Goal: Information Seeking & Learning: Learn about a topic

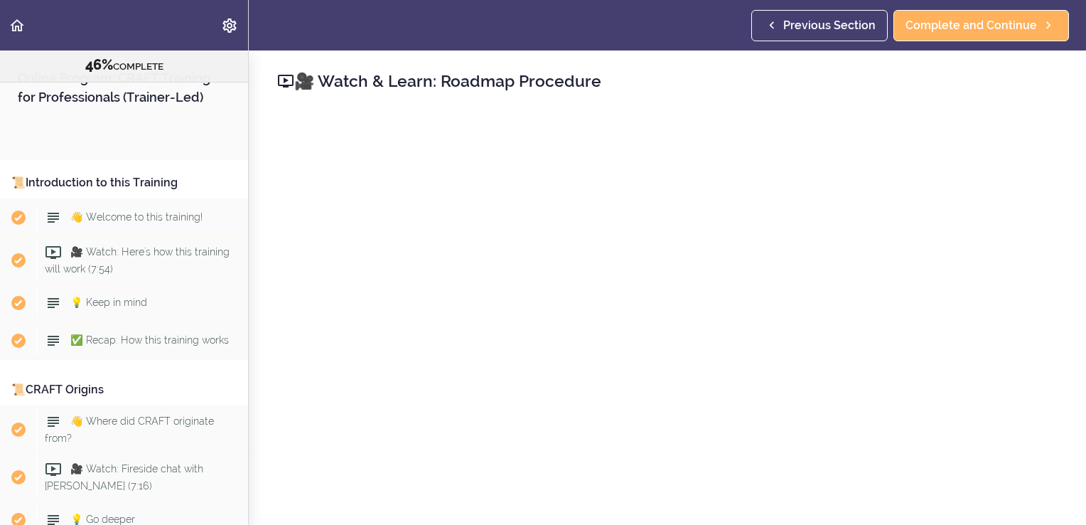
scroll to position [4579, 0]
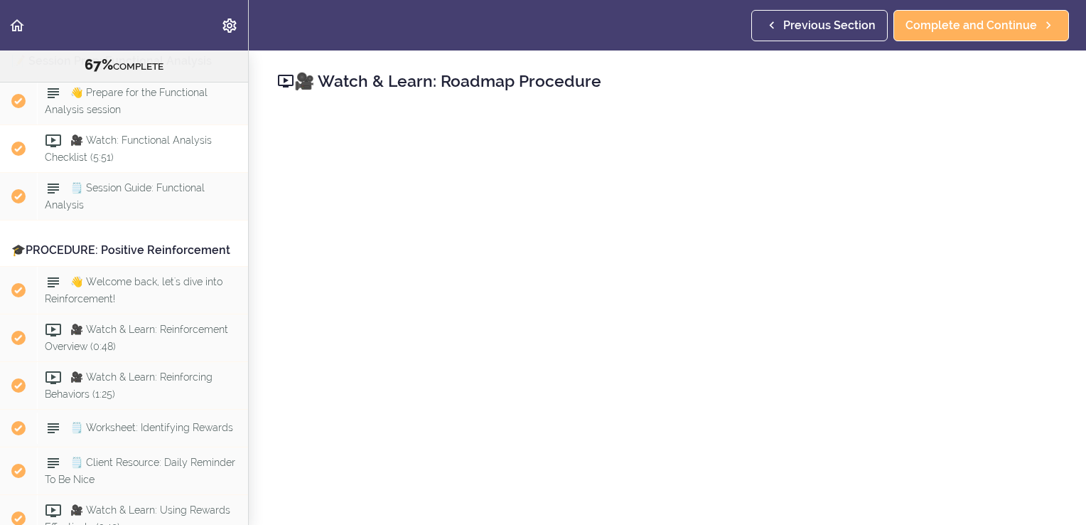
scroll to position [4954, 0]
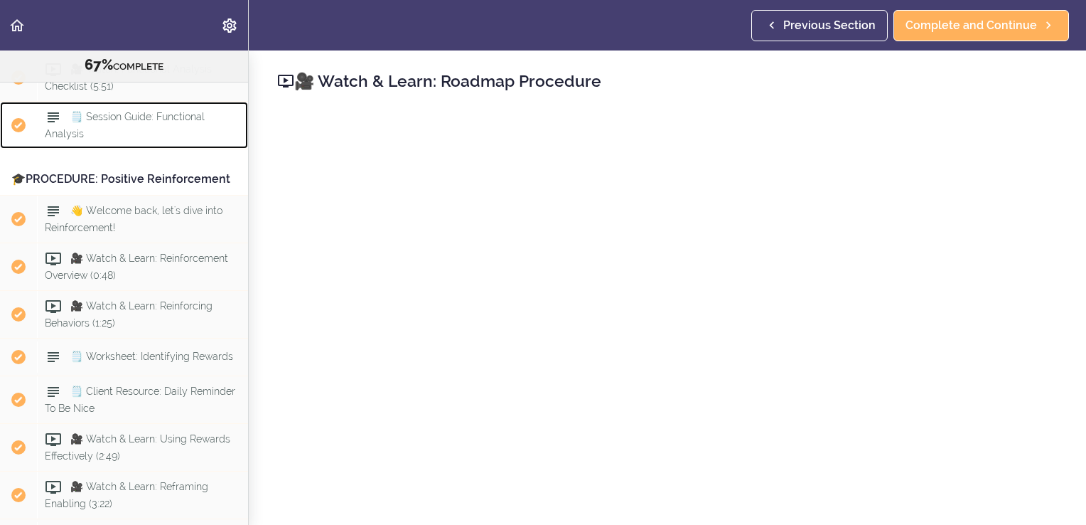
click at [125, 139] on span "🗒️ Session Guide: Functional Analysis" at bounding box center [125, 126] width 160 height 28
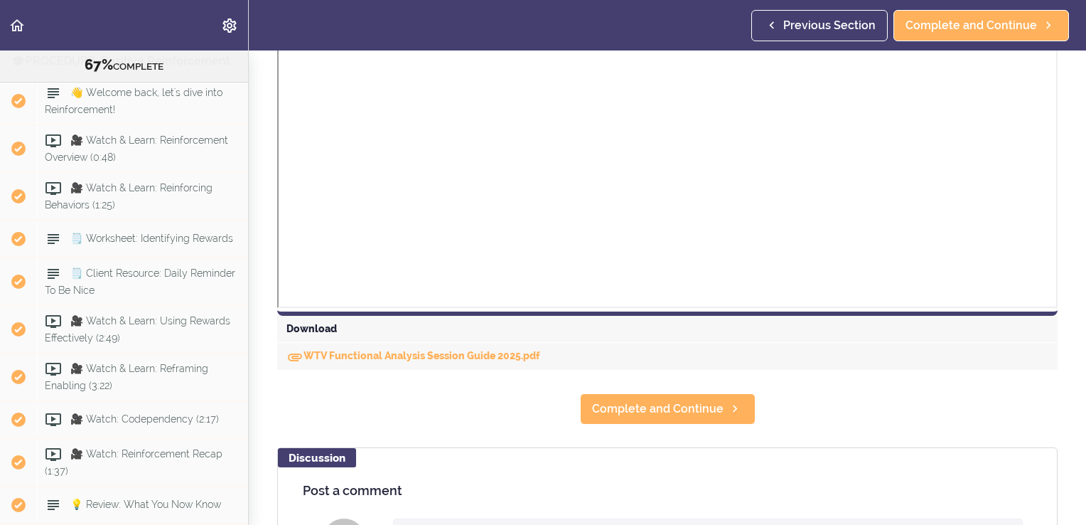
scroll to position [498, 0]
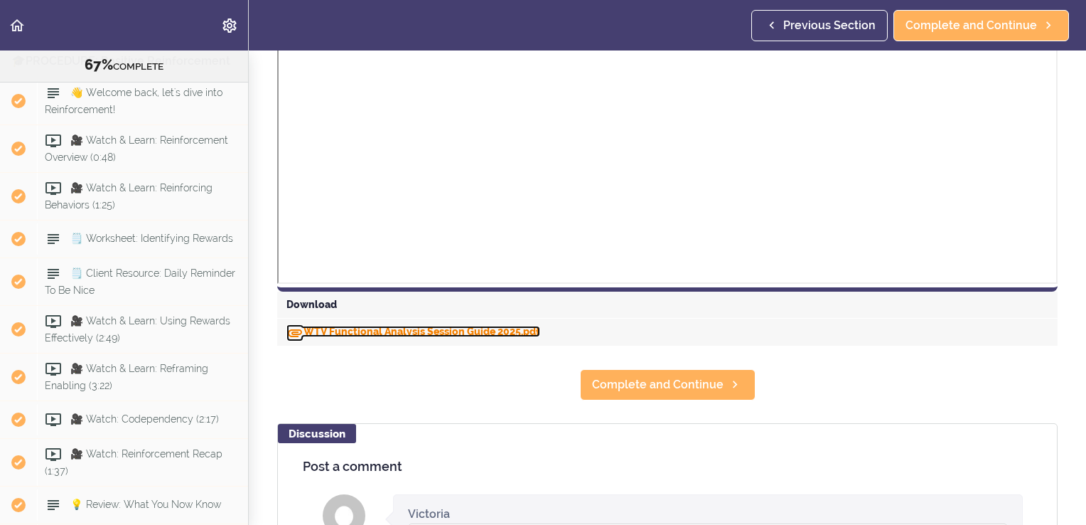
click at [351, 332] on link "WTV Functional Analysis Session Guide 2025.pdf" at bounding box center [414, 331] width 254 height 11
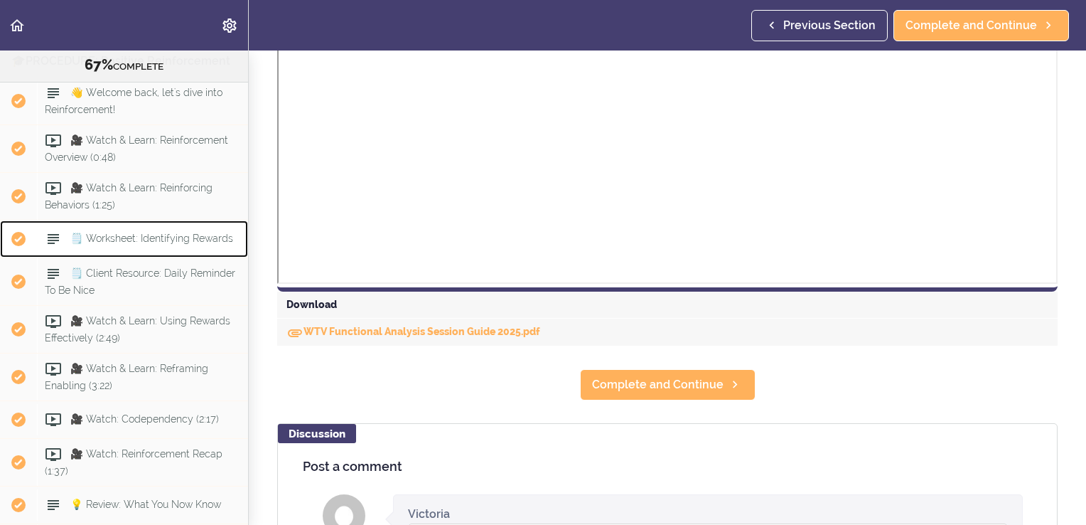
click at [116, 244] on span "🗒️ Worksheet: Identifying Rewards" at bounding box center [151, 237] width 163 height 11
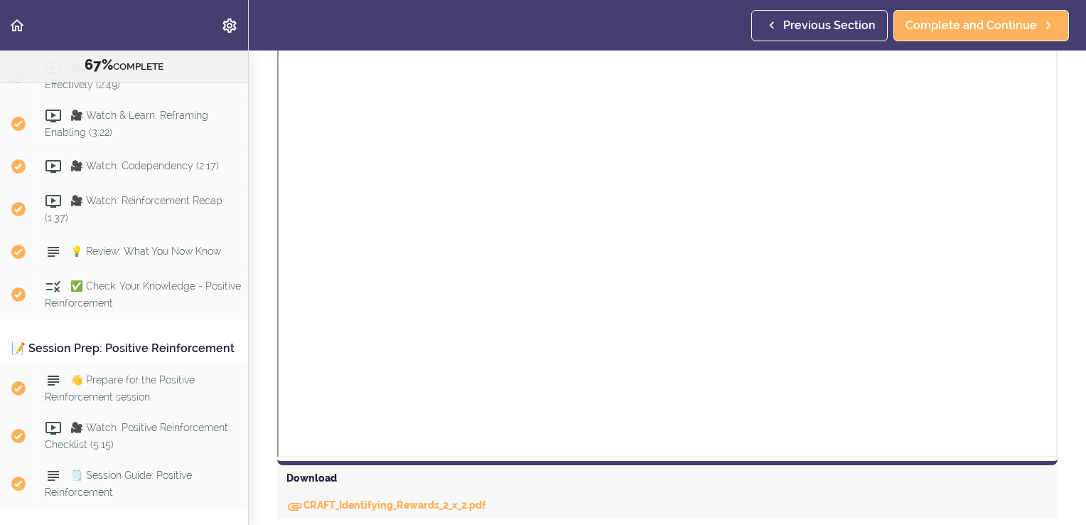
scroll to position [383, 0]
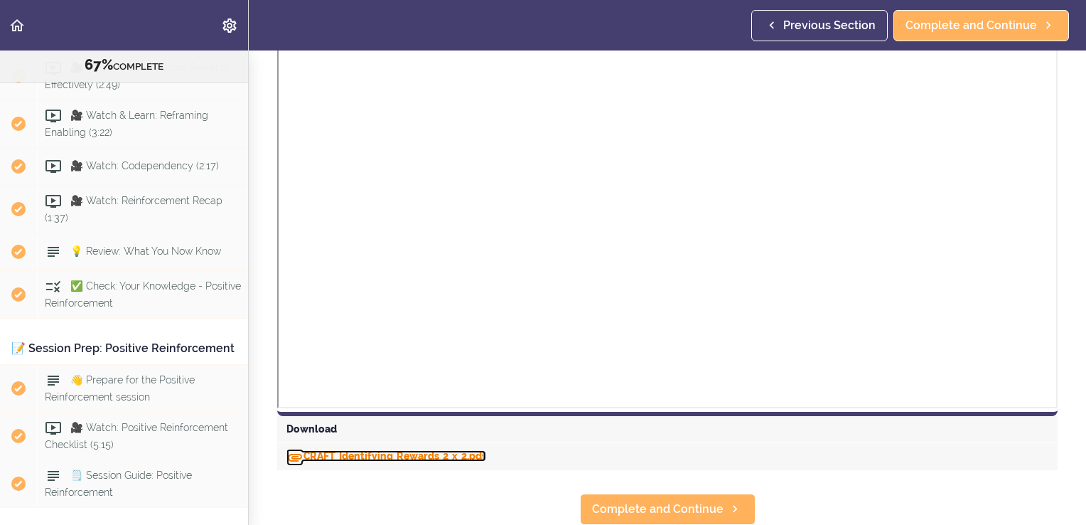
click at [346, 450] on link "CRAFT_Identifying_Rewards_2_x_2.pdf" at bounding box center [387, 455] width 200 height 11
click at [119, 42] on span "🗒️ Client Resource: Daily Reminder To Be Nice" at bounding box center [140, 28] width 191 height 28
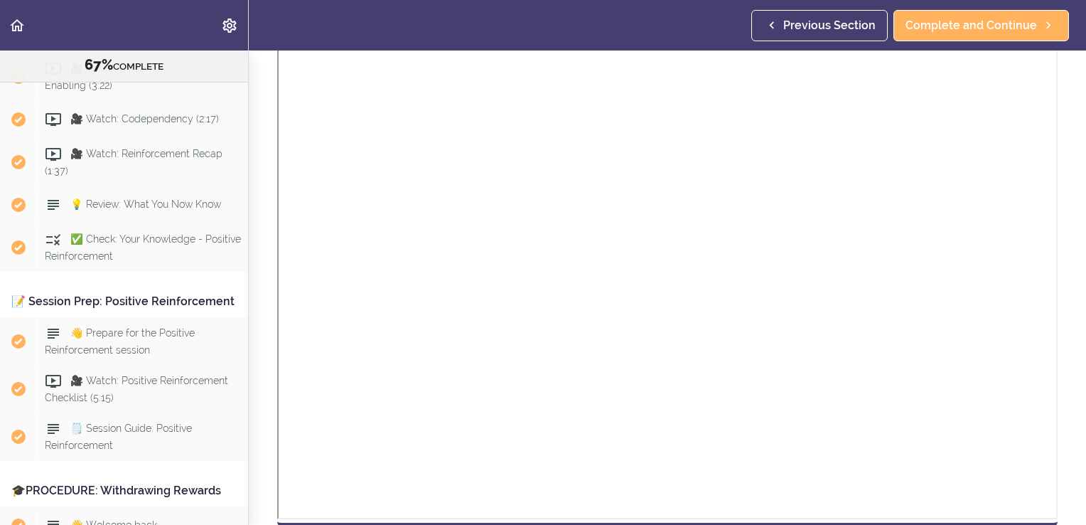
scroll to position [383, 0]
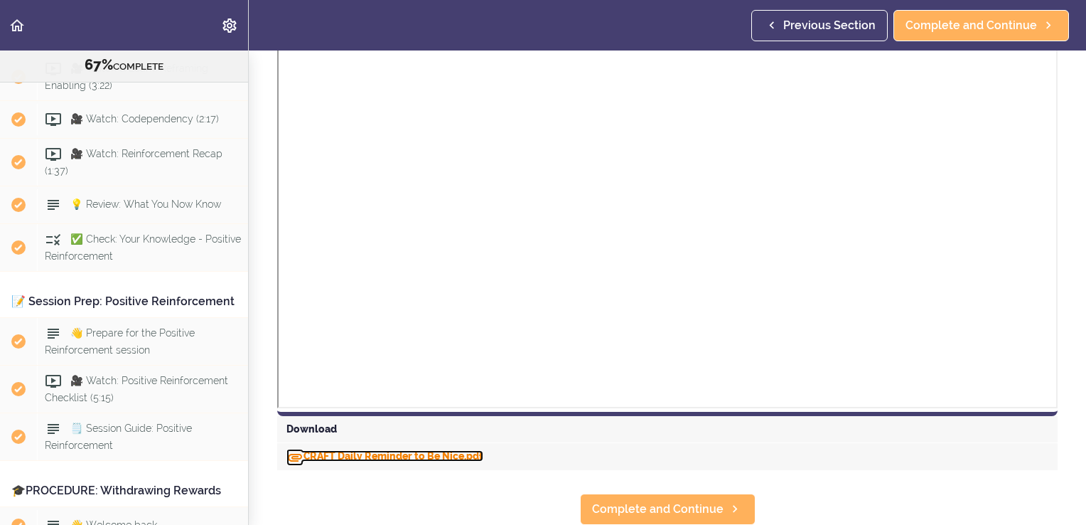
click at [384, 450] on link "CRAFT Daily Reminder to Be Nice.pdf" at bounding box center [385, 455] width 197 height 11
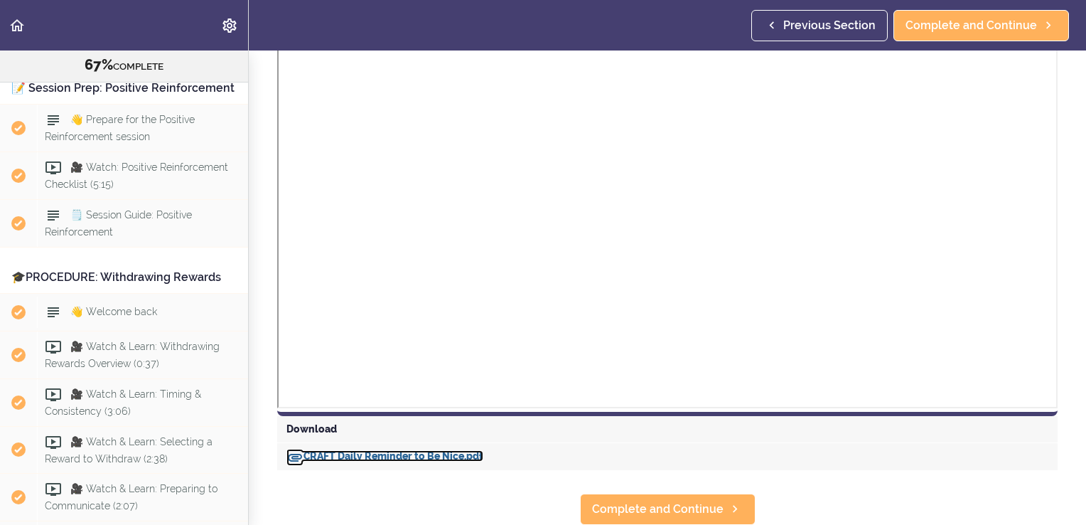
scroll to position [5657, 0]
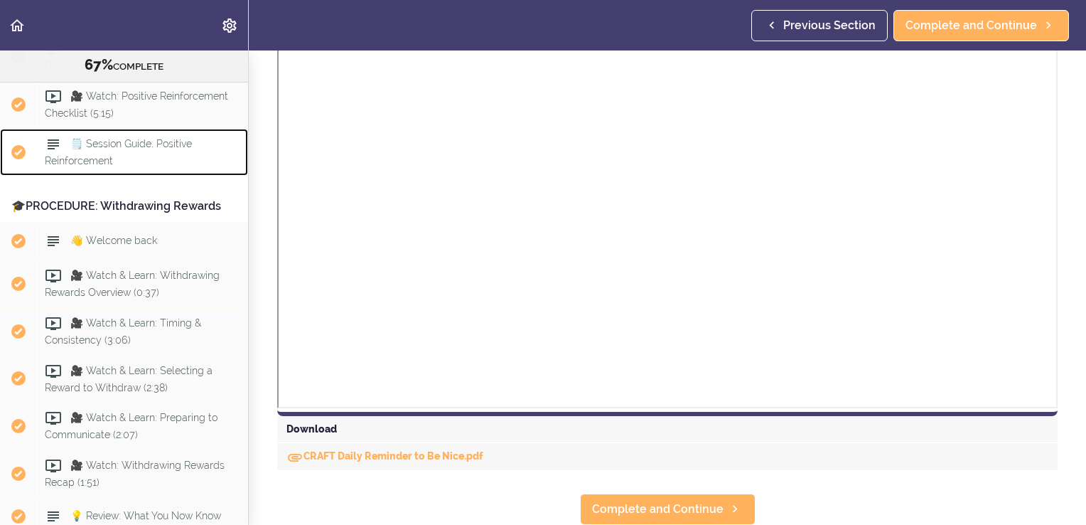
click at [146, 165] on span "🗒️ Session Guide: Positive Reinforcement" at bounding box center [118, 151] width 147 height 28
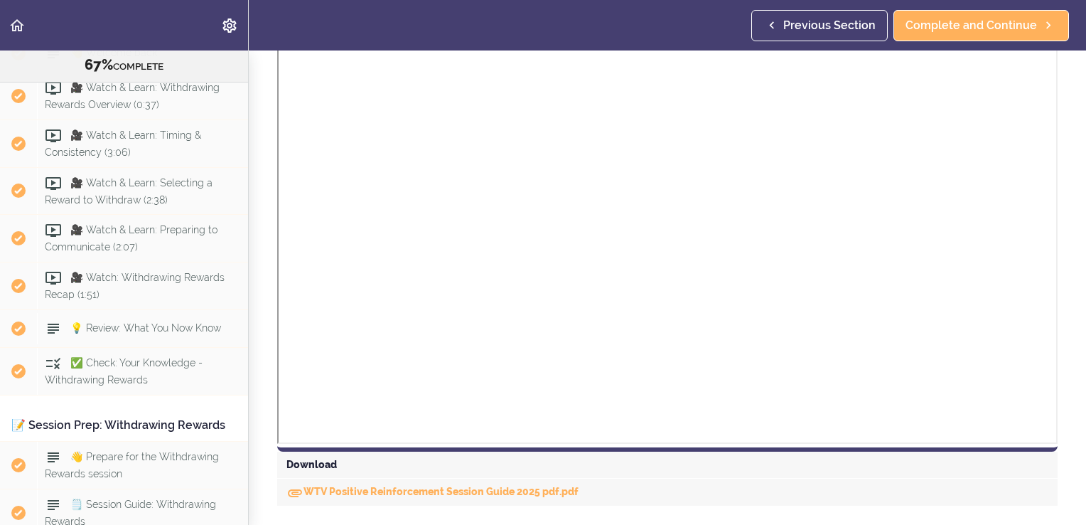
scroll to position [355, 0]
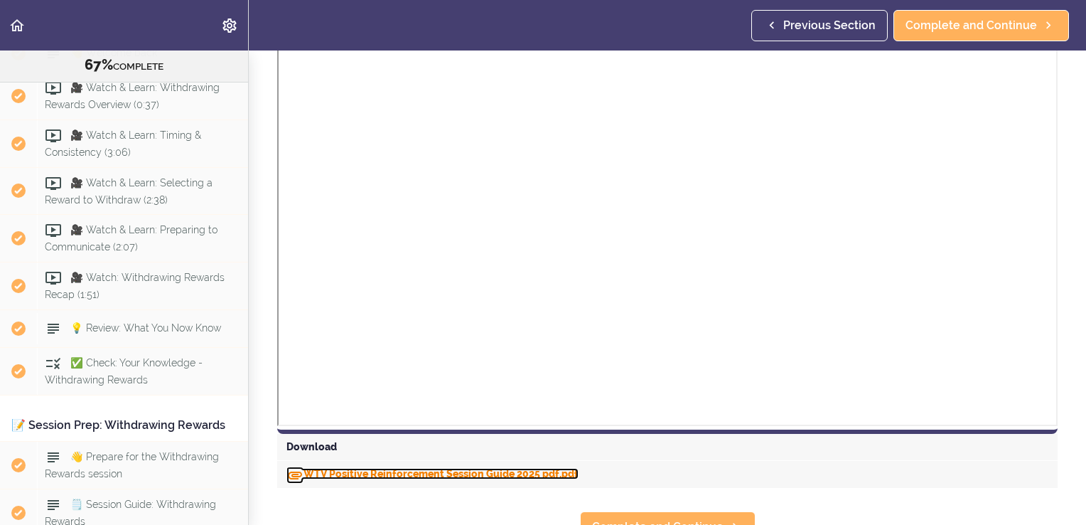
click at [357, 469] on link "WTV Positive Reinforcement Session Guide 2025 pdf.pdf" at bounding box center [433, 473] width 292 height 11
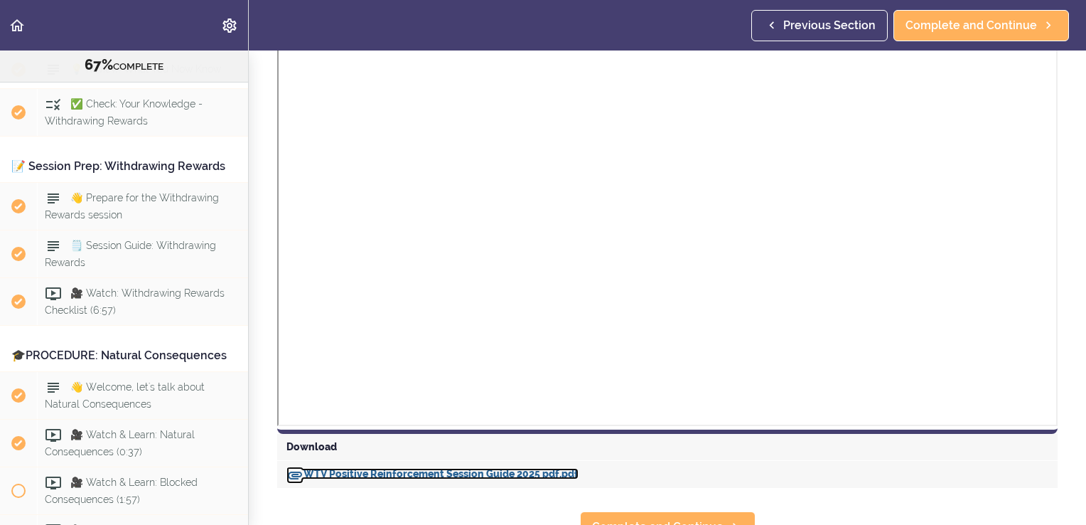
scroll to position [6129, 0]
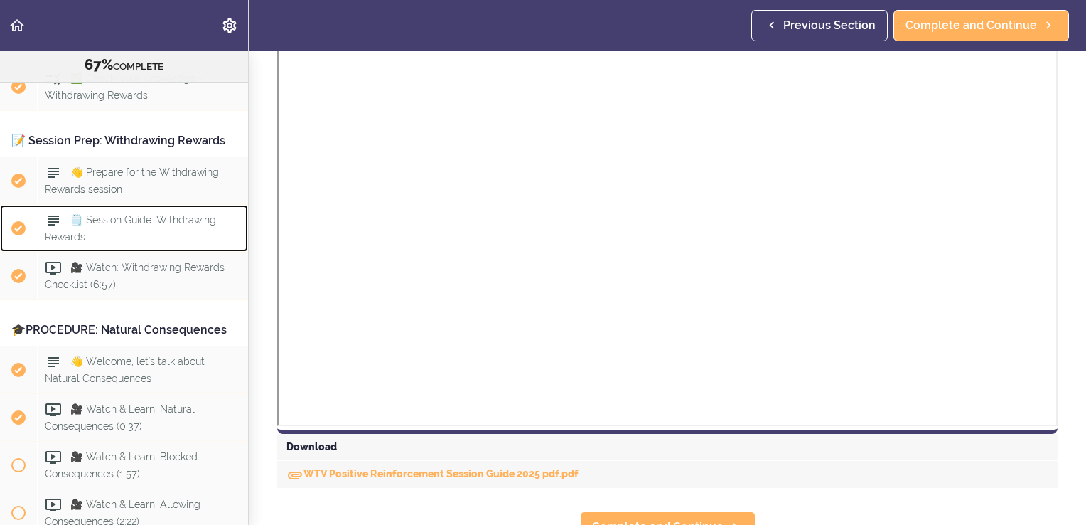
click at [131, 242] on span "🗒️ Session Guide: Withdrawing Rewards" at bounding box center [130, 229] width 171 height 28
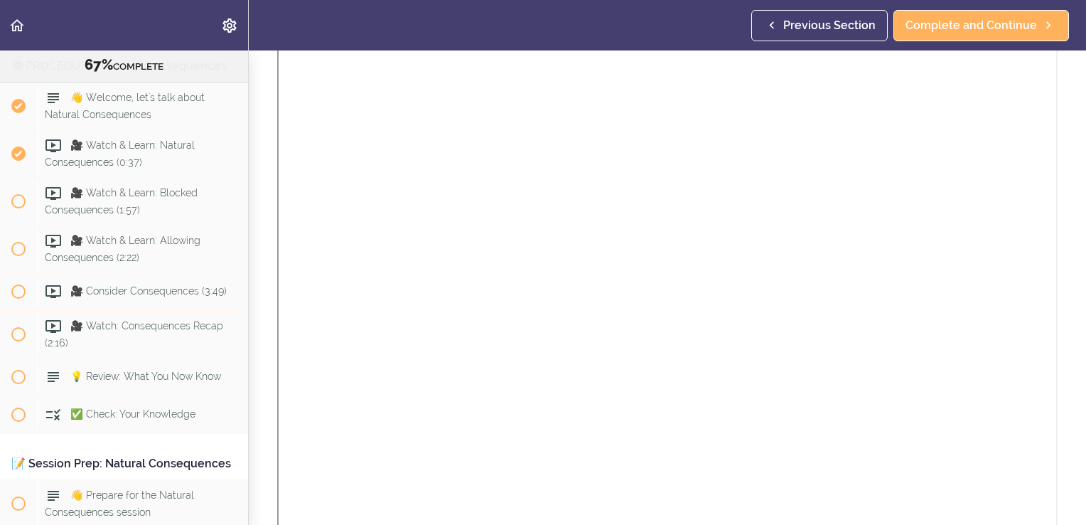
scroll to position [427, 0]
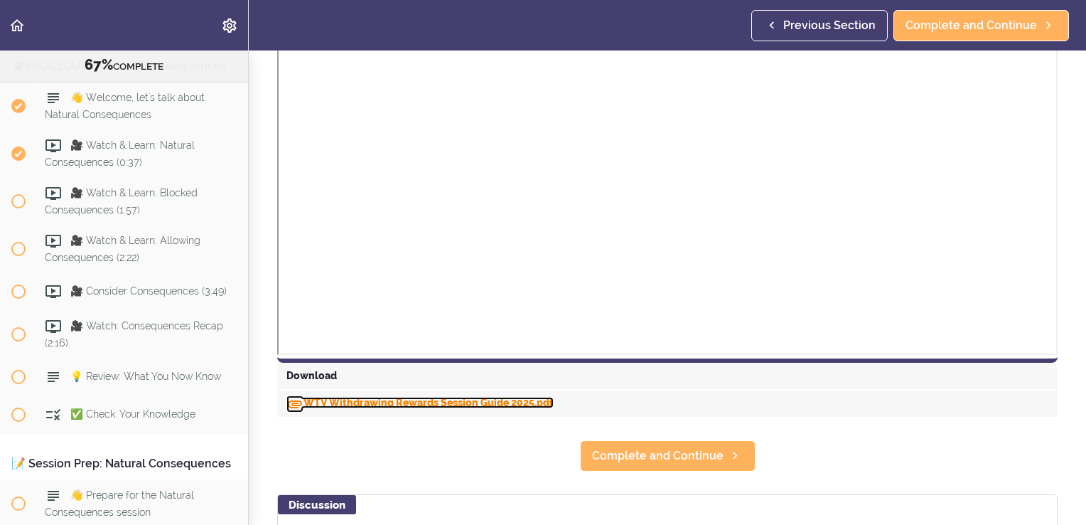
click at [375, 404] on link "WTV Withdrawing Rewards Session Guide 2025.pdf" at bounding box center [420, 402] width 267 height 11
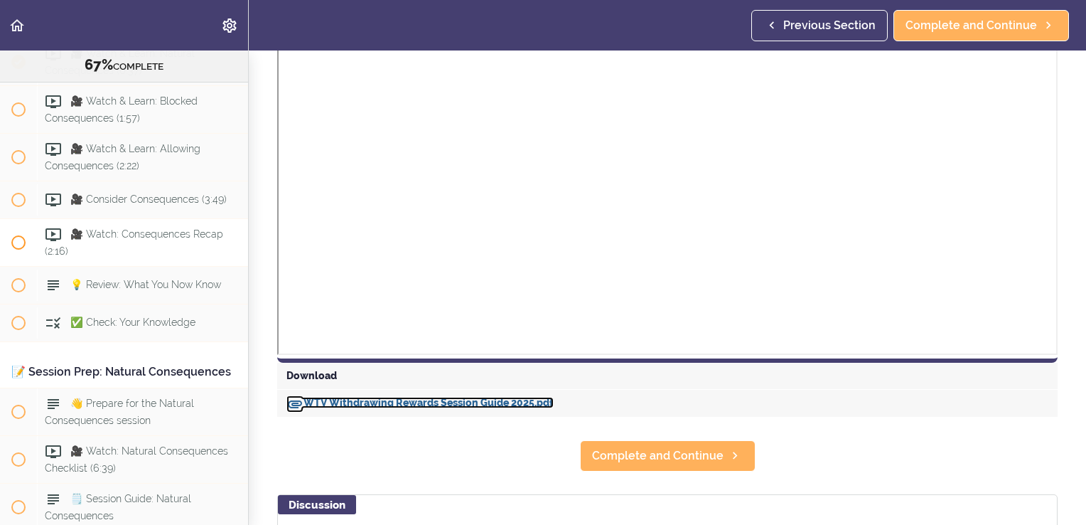
scroll to position [6464, 0]
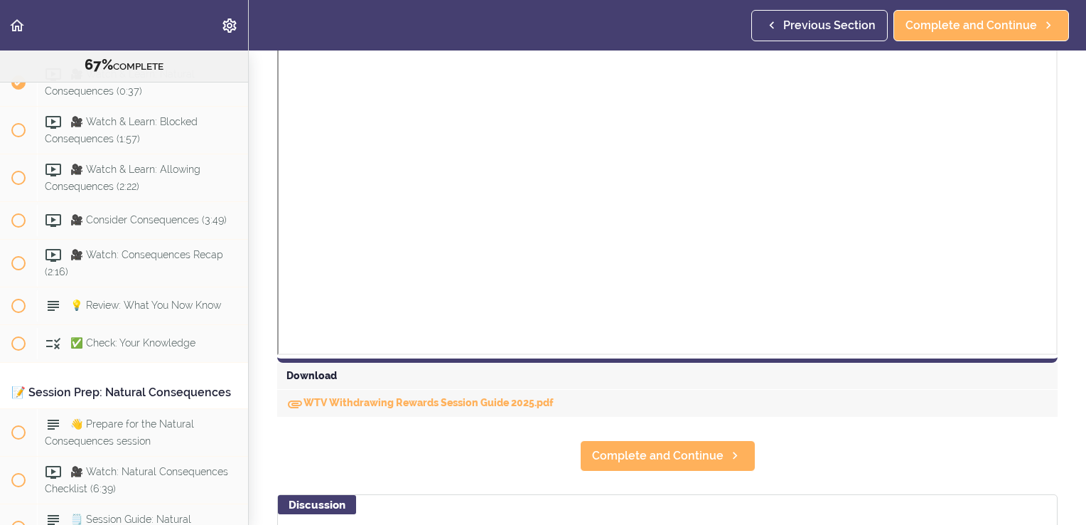
click at [15, 59] on div "67% COMPLETE" at bounding box center [124, 58] width 248 height 50
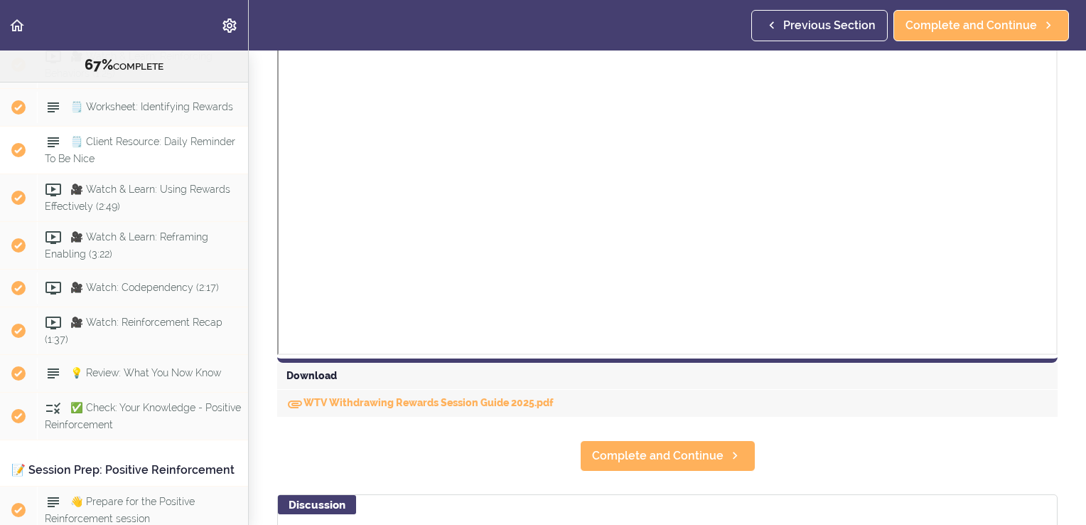
scroll to position [5184, 0]
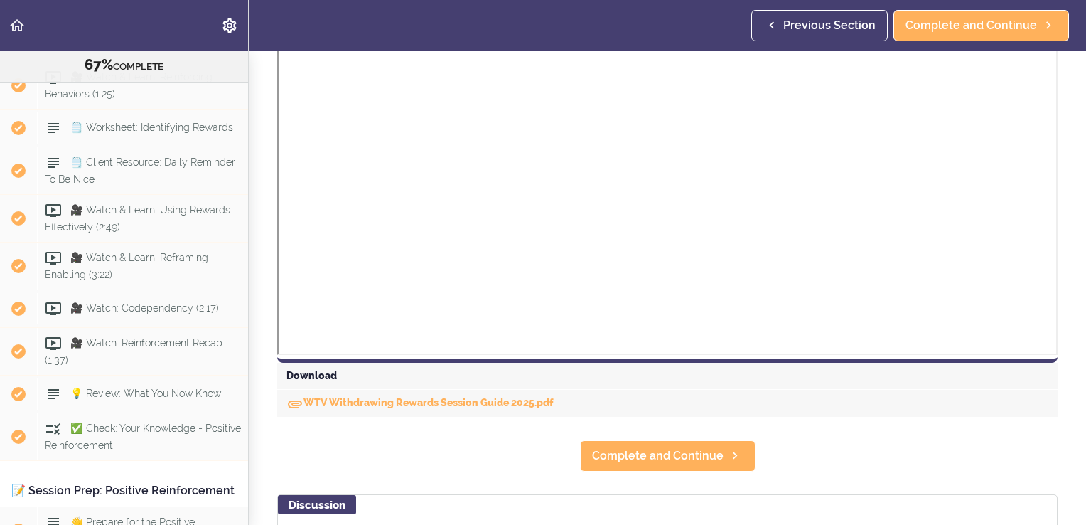
click at [14, 55] on div "67% COMPLETE" at bounding box center [124, 58] width 248 height 50
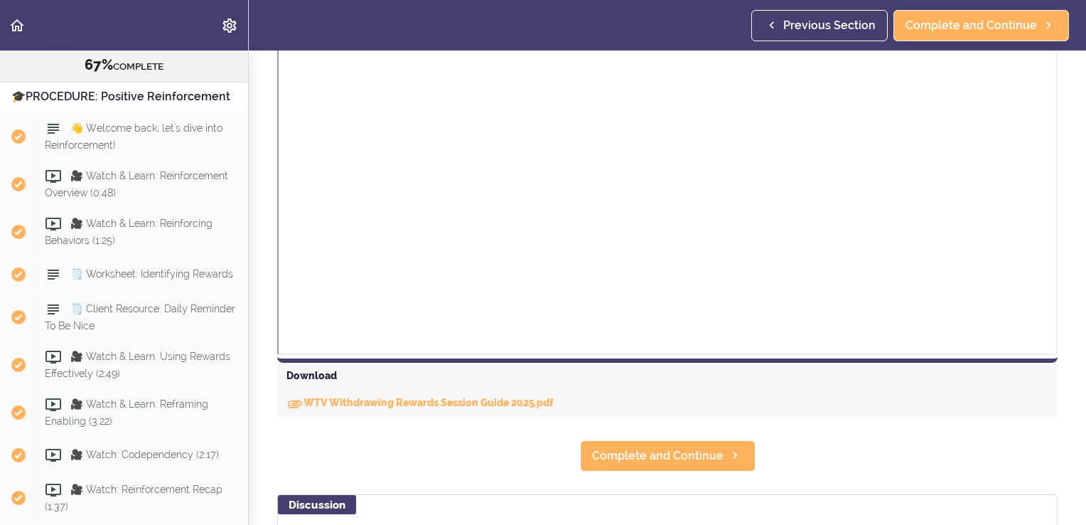
scroll to position [5042, 0]
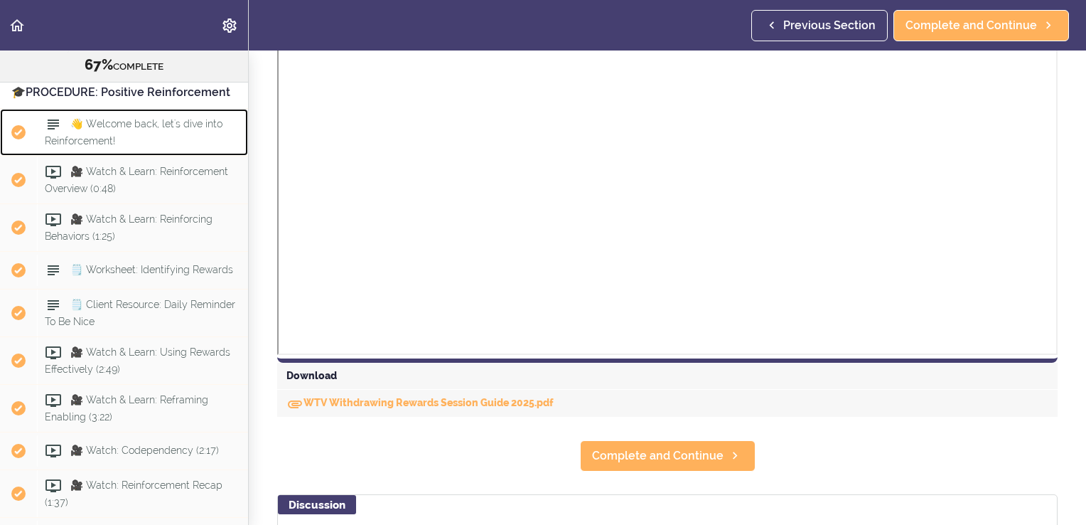
click at [141, 146] on span "👋 Welcome back, let's dive into Reinforcement!" at bounding box center [134, 132] width 178 height 28
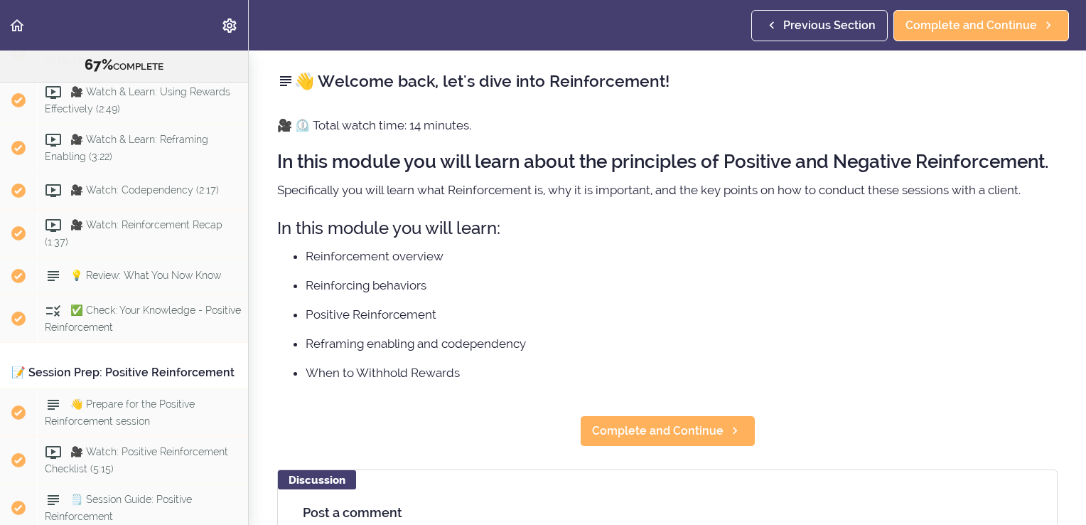
scroll to position [5324, 0]
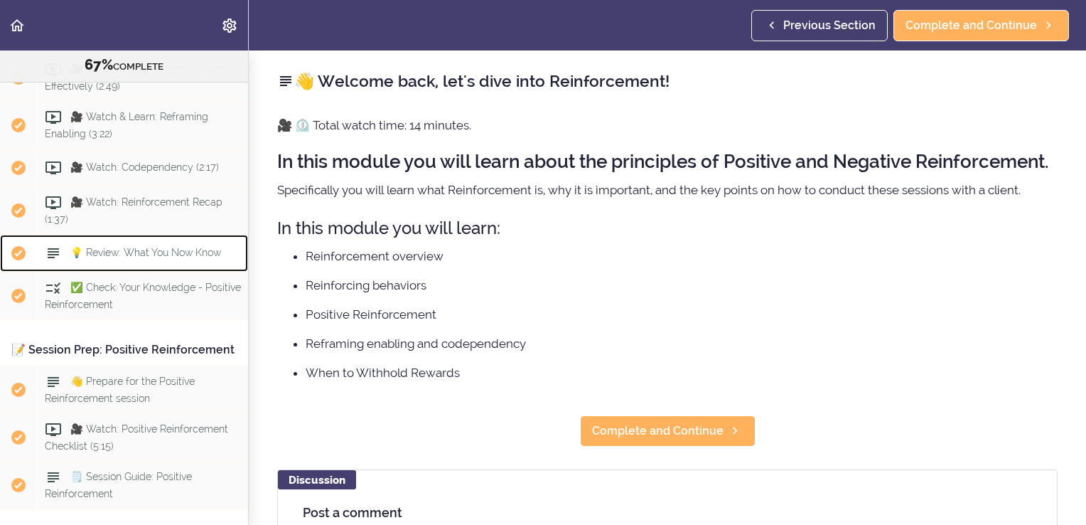
click at [108, 258] on span "💡 Review: What You Now Know" at bounding box center [145, 252] width 151 height 11
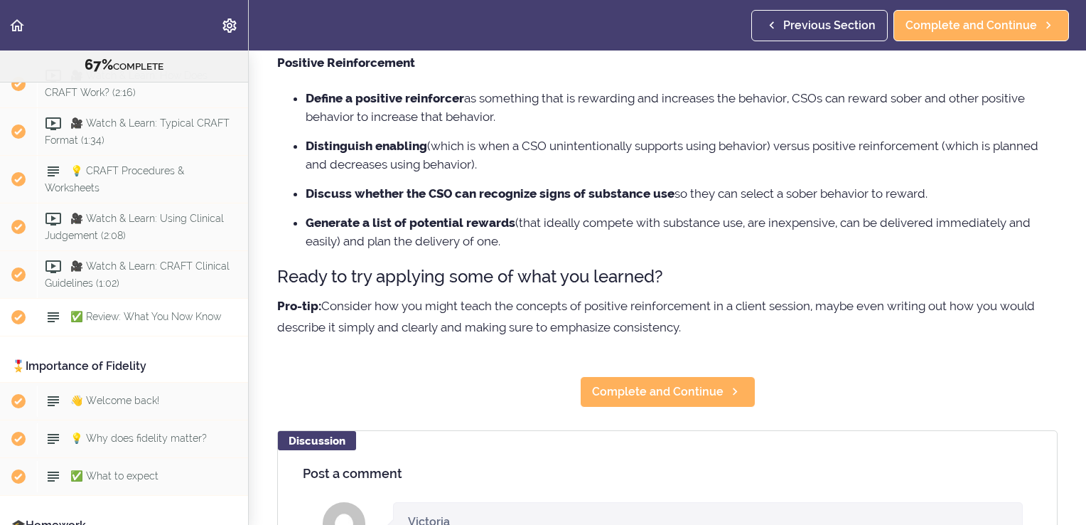
scroll to position [624, 0]
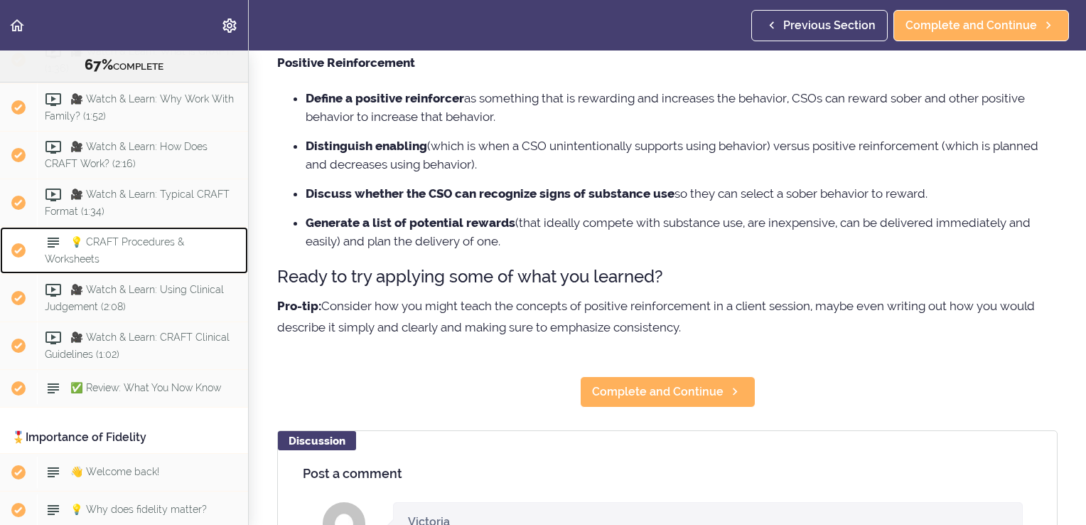
click at [128, 242] on span "💡 CRAFT Procedures & Worksheets" at bounding box center [114, 250] width 139 height 28
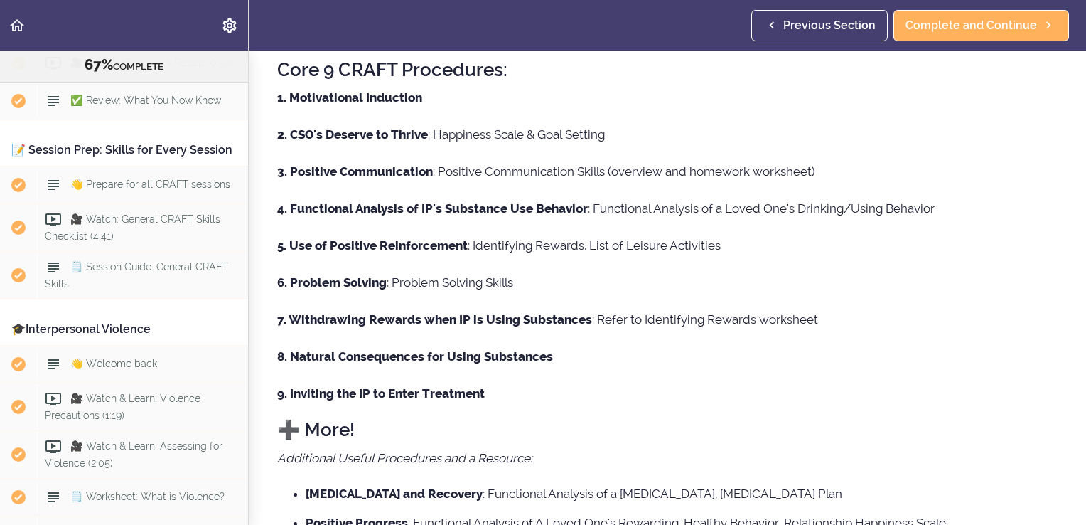
scroll to position [1385, 0]
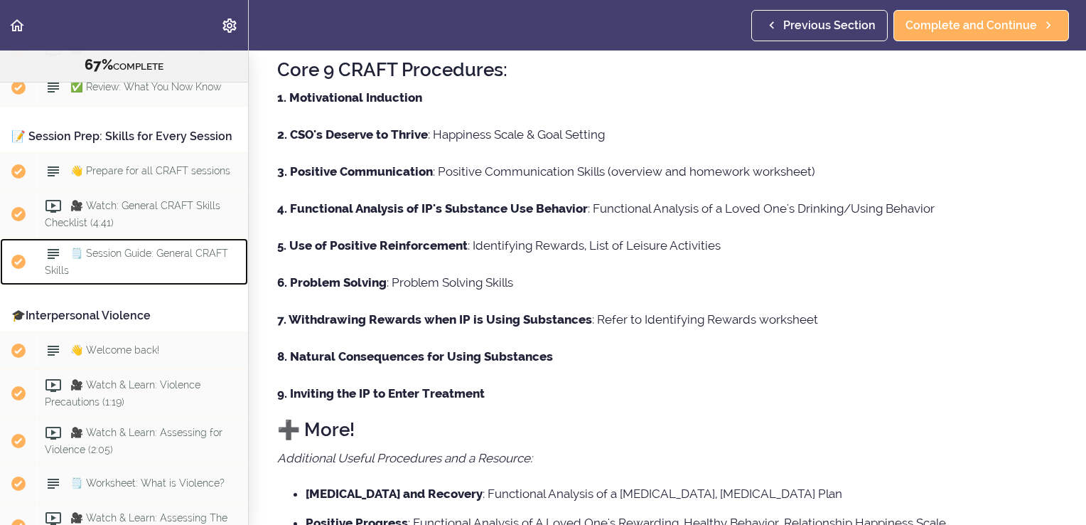
click at [127, 276] on span "🗒️ Session Guide: General CRAFT Skills" at bounding box center [136, 262] width 183 height 28
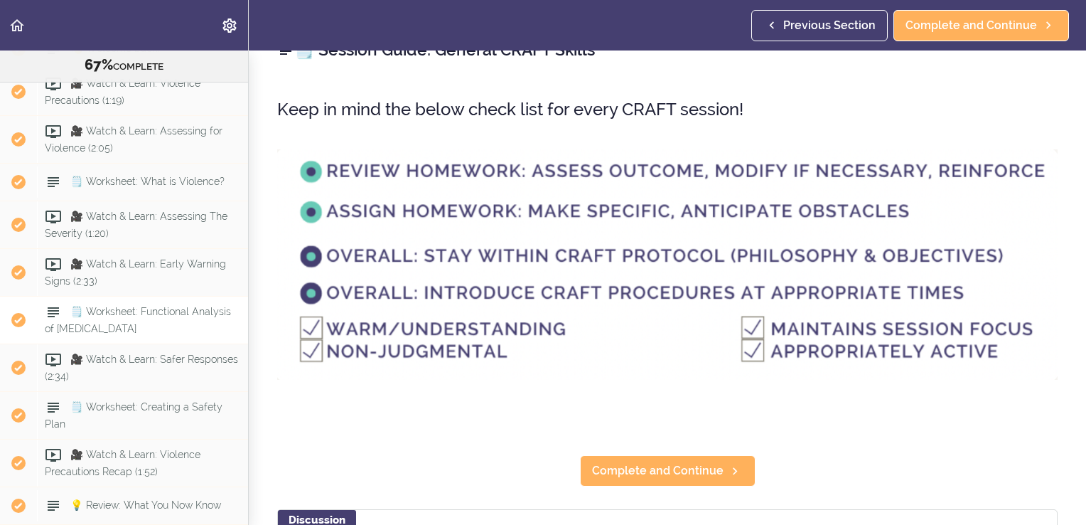
scroll to position [1758, 0]
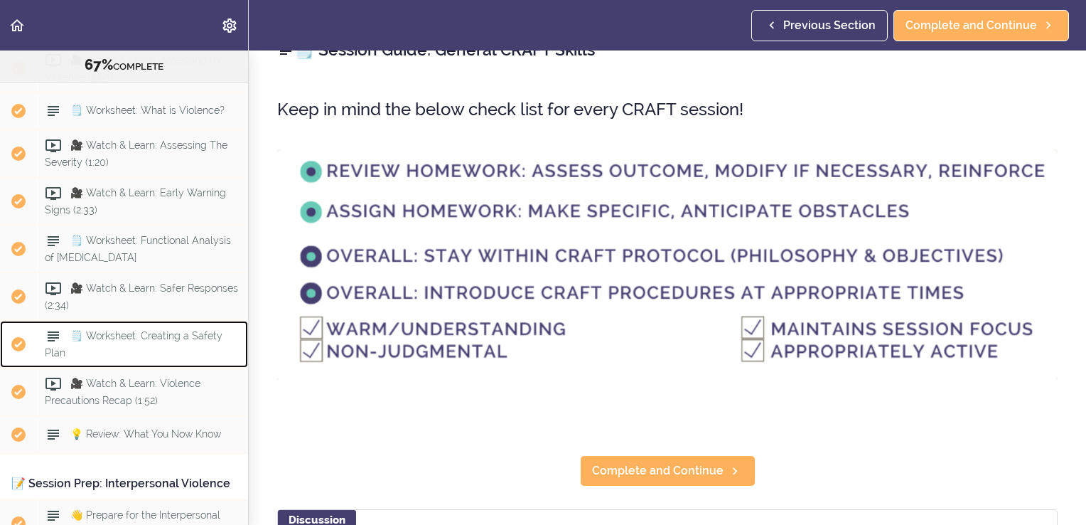
click at [143, 358] on span "🗒️ Worksheet: Creating a Safety Plan" at bounding box center [134, 344] width 178 height 28
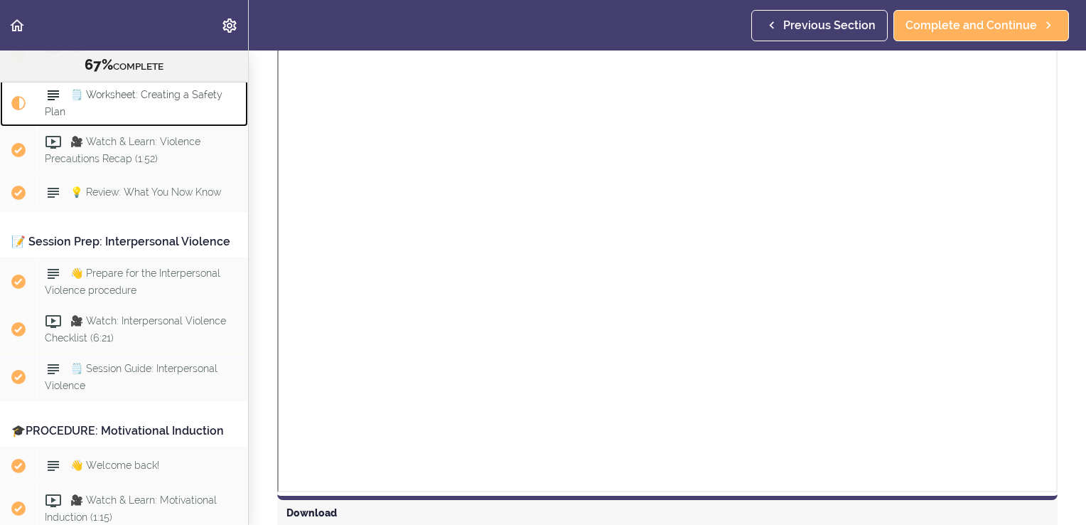
scroll to position [599, 0]
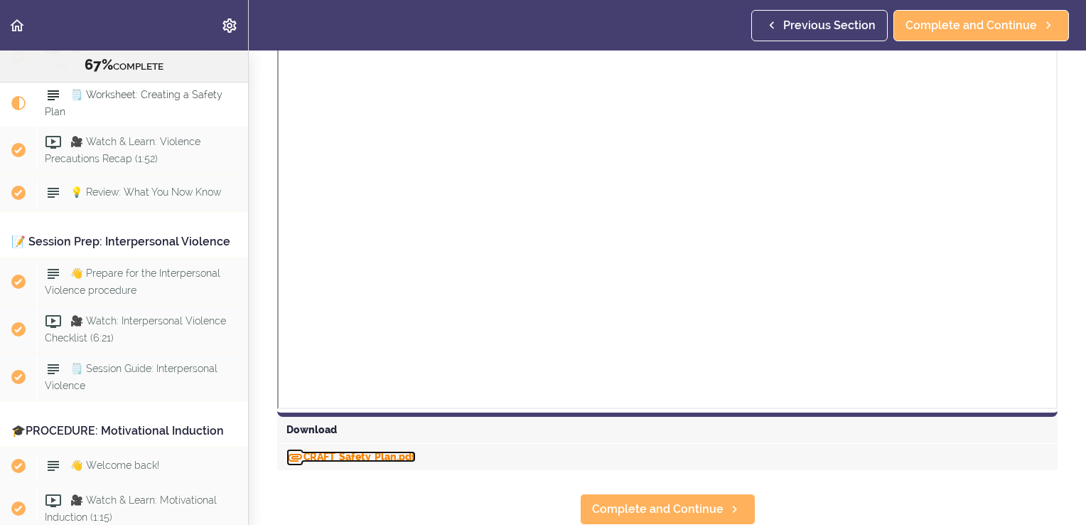
click at [338, 451] on link "CRAFT_Safety_Plan.pdf" at bounding box center [351, 456] width 129 height 11
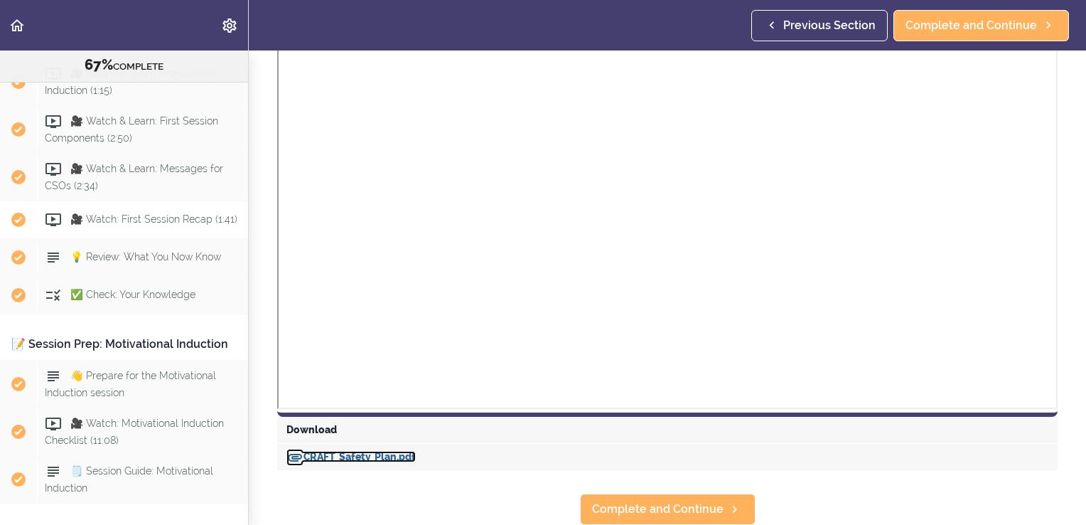
scroll to position [2497, 0]
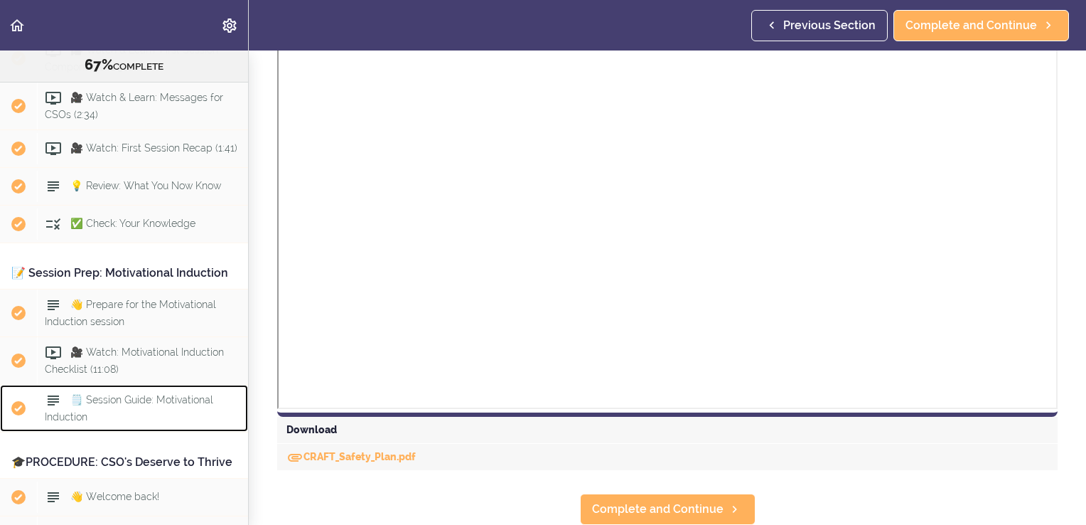
click at [121, 422] on span "🗒️ Session Guide: Motivational Induction" at bounding box center [129, 408] width 169 height 28
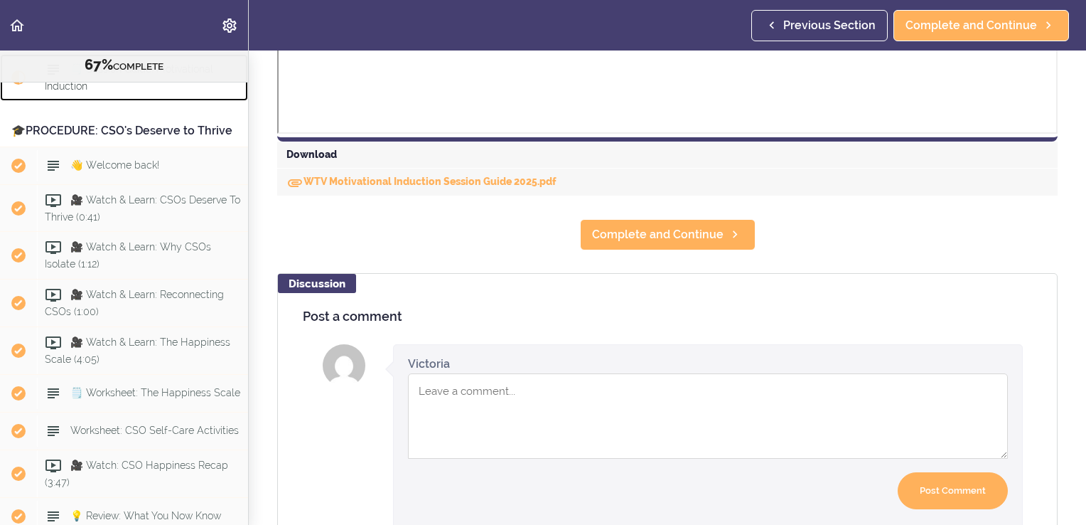
scroll to position [711, 0]
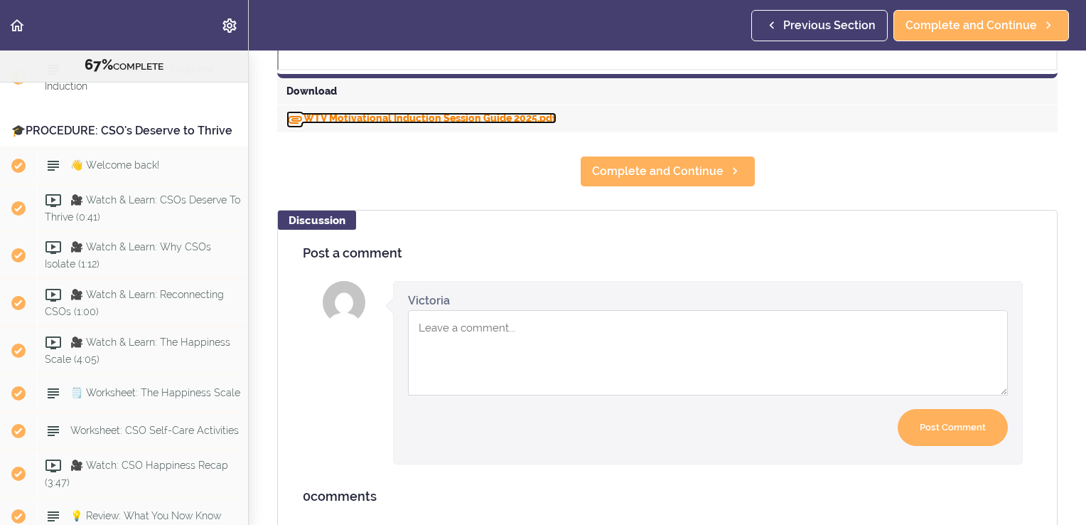
click at [354, 117] on link "WTV Motivational Induction Session Guide 2025.pdf" at bounding box center [422, 117] width 270 height 11
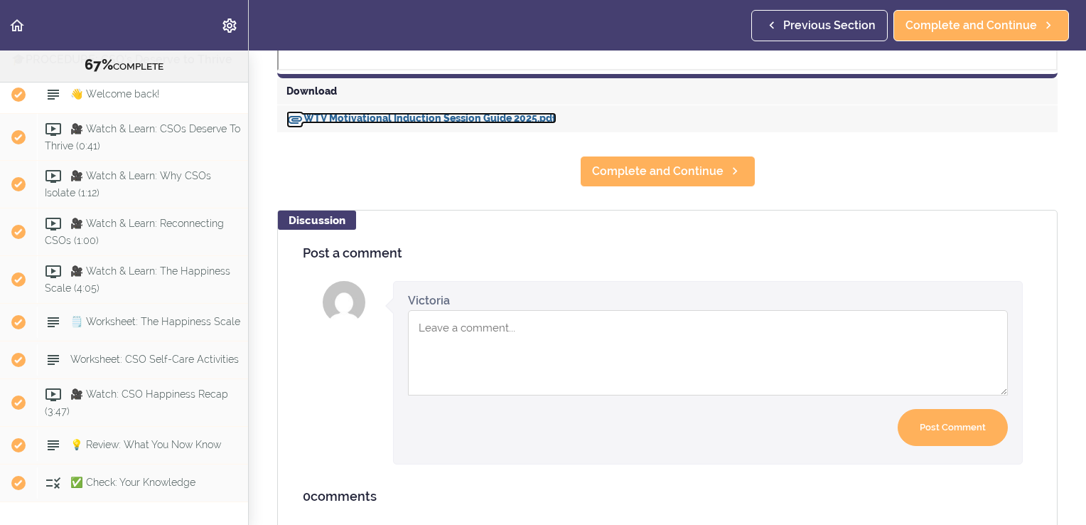
scroll to position [2970, 0]
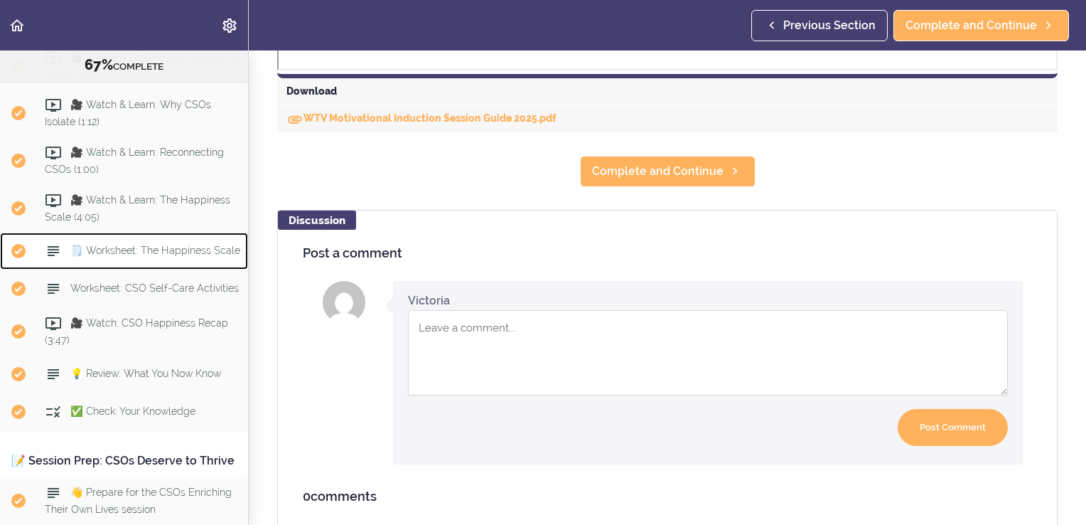
click at [124, 257] on span "🗒️ Worksheet: The Happiness Scale" at bounding box center [155, 250] width 170 height 11
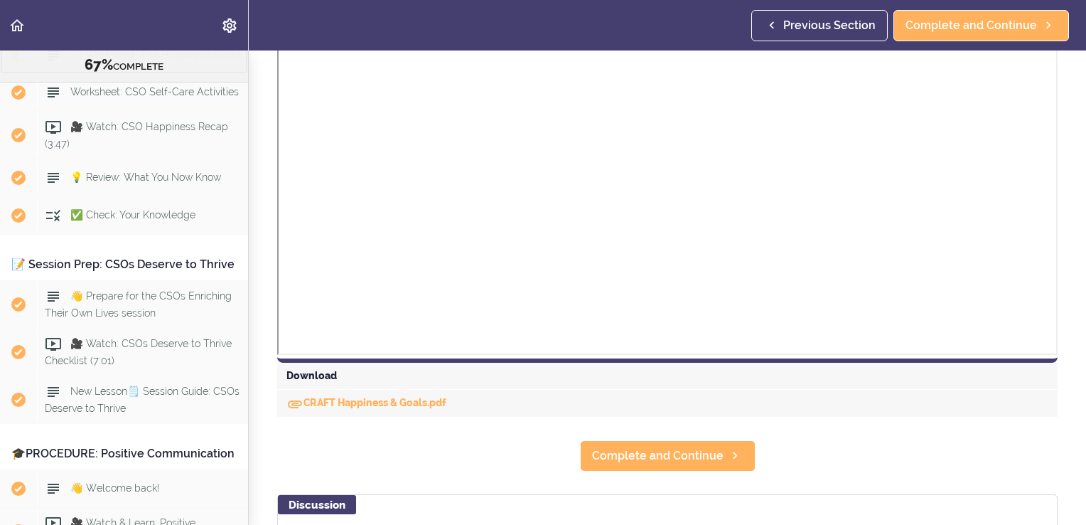
scroll to position [711, 0]
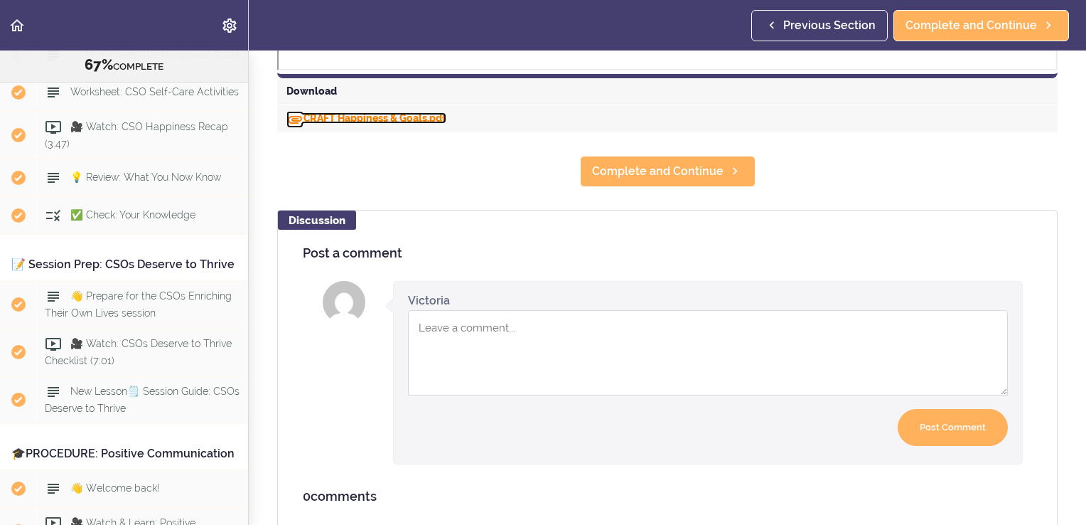
click at [353, 118] on link "CRAFT Happiness & Goals.pdf" at bounding box center [367, 117] width 160 height 11
click at [87, 98] on span "Worksheet: CSO Self-Care Activities" at bounding box center [154, 92] width 169 height 11
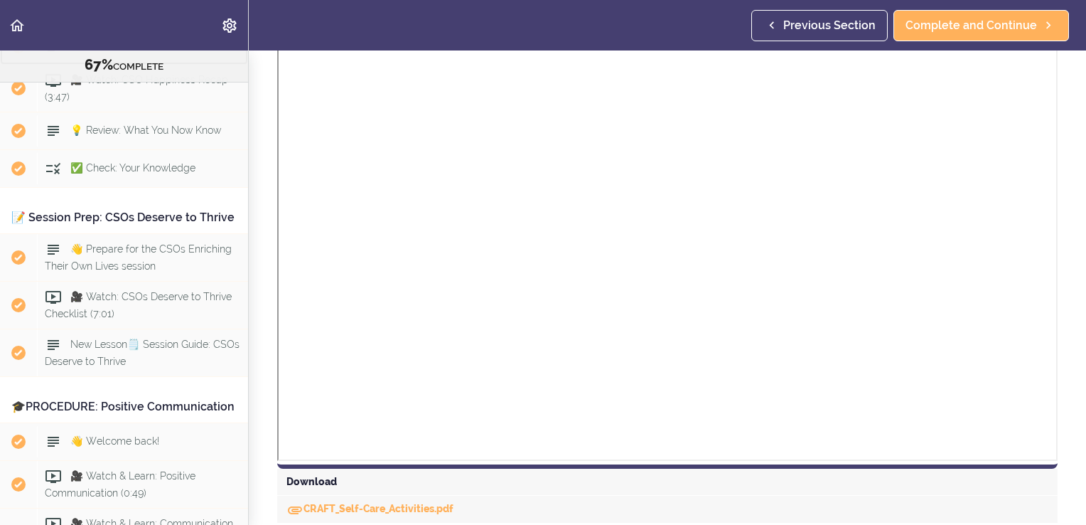
scroll to position [427, 0]
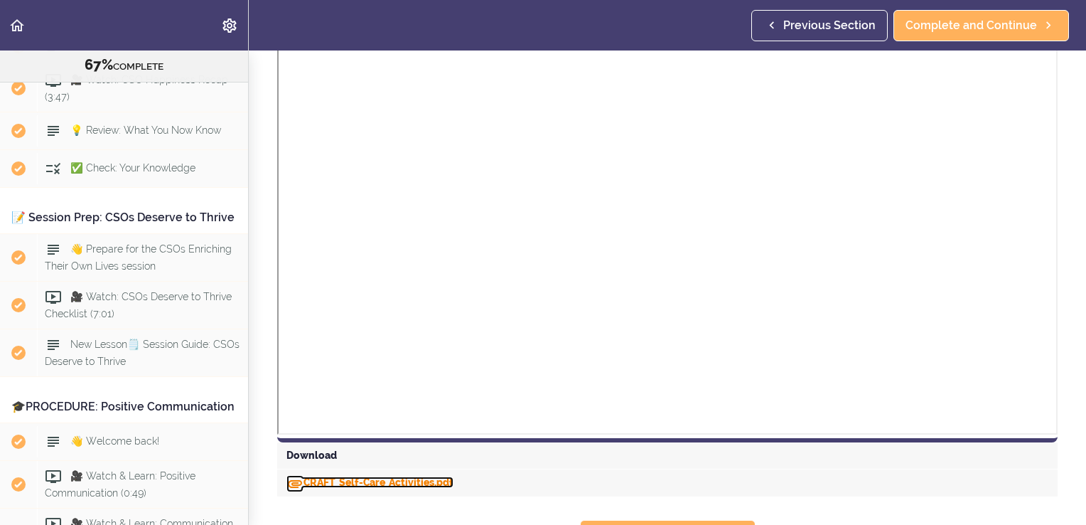
click at [368, 481] on link "CRAFT_Self-Care_Activities.pdf" at bounding box center [370, 481] width 167 height 11
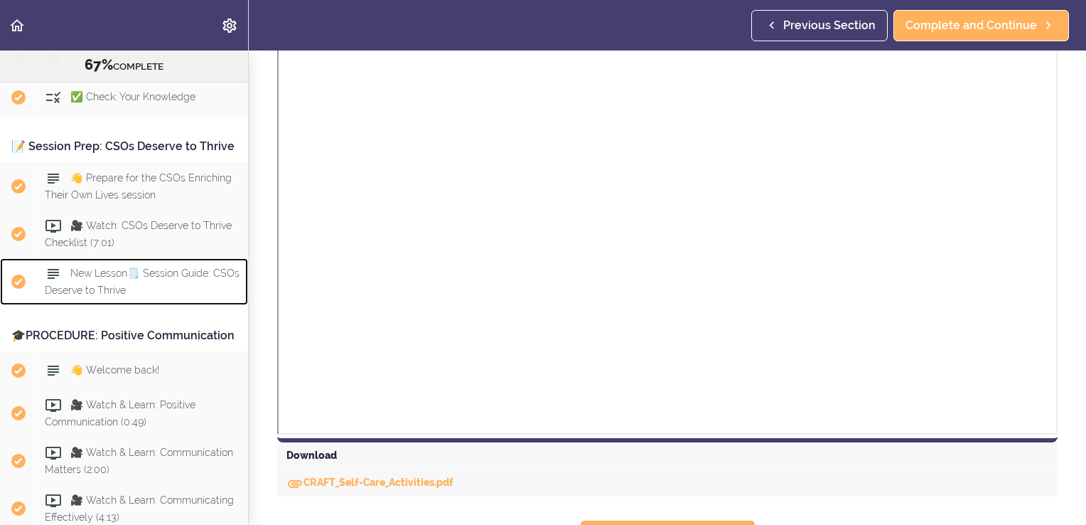
click at [101, 296] on span "New Lesson🗒️ Session Guide: CSOs Deserve to Thrive" at bounding box center [142, 282] width 195 height 28
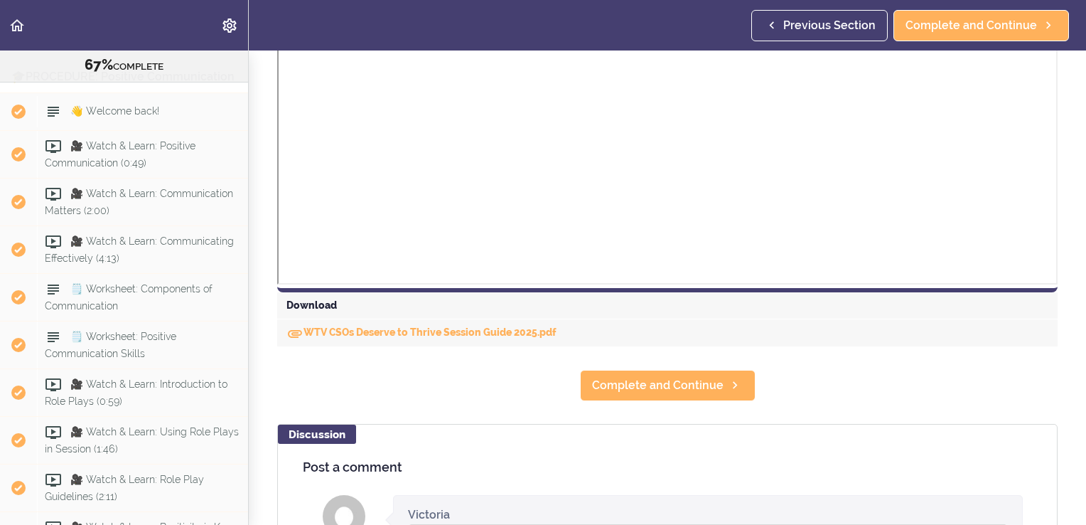
scroll to position [498, 0]
click at [336, 329] on link "WTV CSOs Deserve to Thrive Session Guide 2025.pdf" at bounding box center [422, 331] width 270 height 11
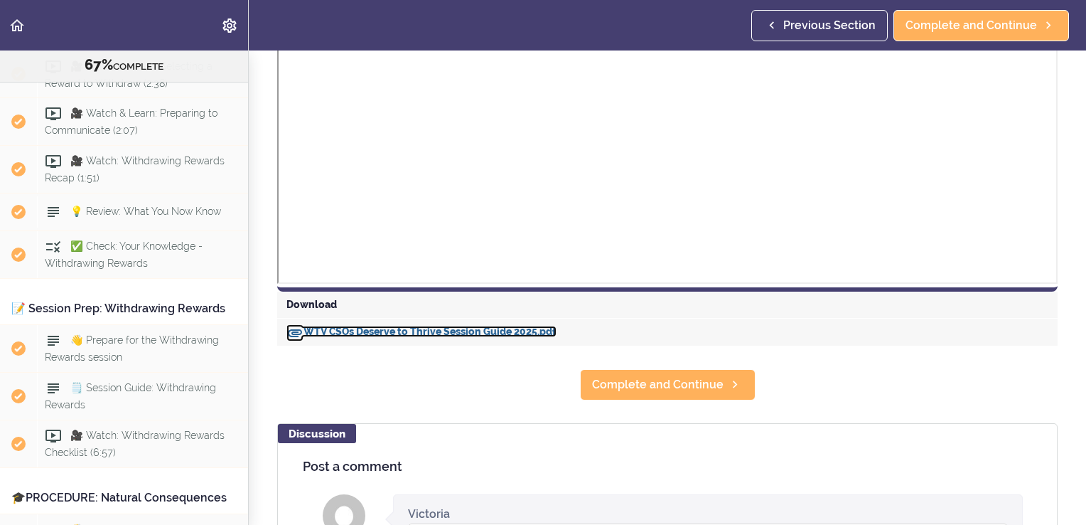
scroll to position [5890, 0]
